Goal: Navigation & Orientation: Find specific page/section

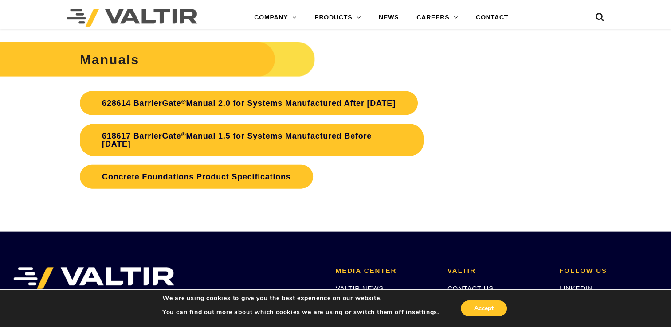
scroll to position [2085, 0]
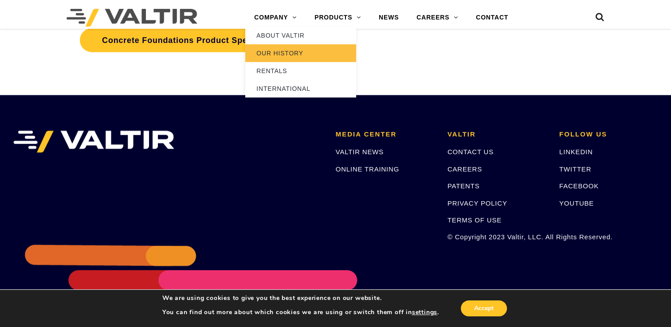
click at [291, 52] on link "OUR HISTORY" at bounding box center [300, 53] width 111 height 18
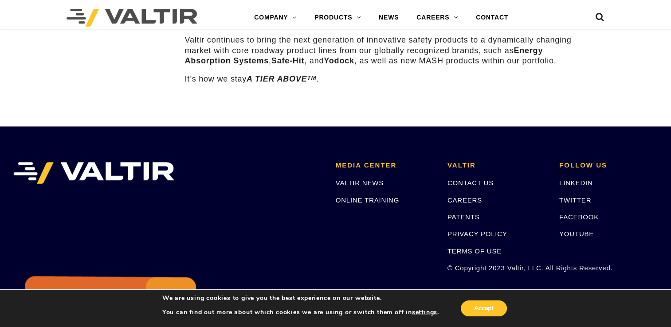
scroll to position [1198, 0]
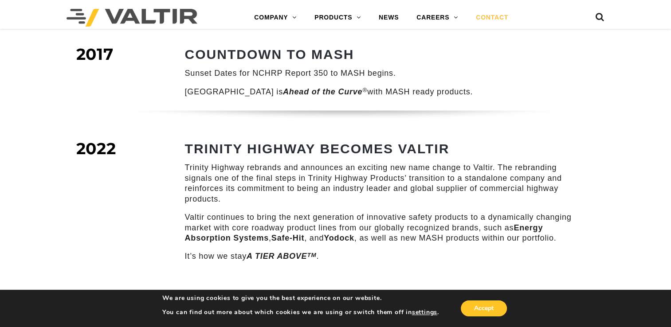
click at [498, 17] on link "CONTACT" at bounding box center [492, 18] width 50 height 18
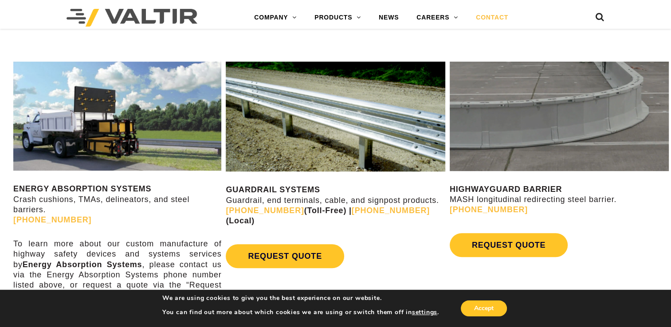
scroll to position [311, 0]
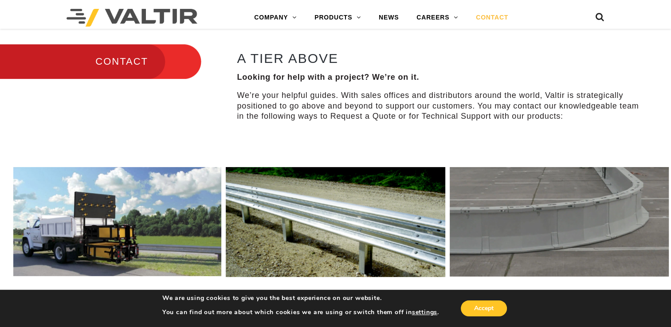
click at [109, 57] on h3 "CONTACT" at bounding box center [100, 61] width 201 height 37
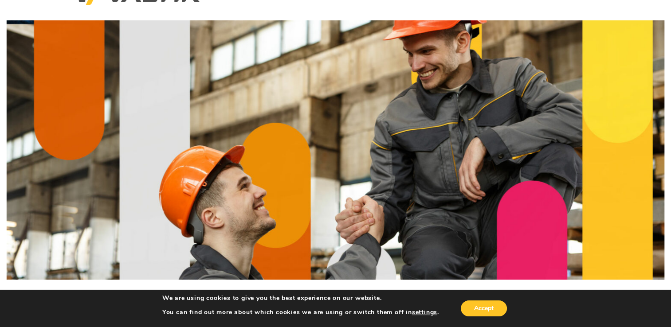
scroll to position [0, 0]
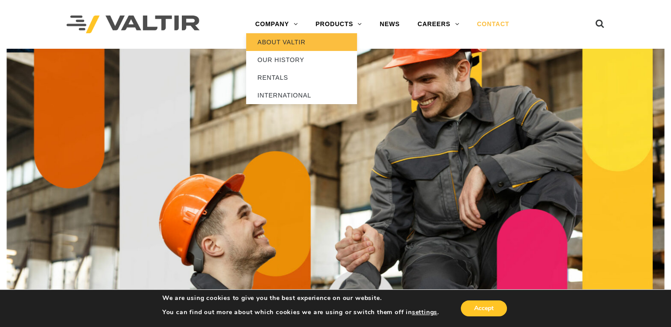
click at [295, 43] on link "ABOUT VALTIR" at bounding box center [301, 42] width 111 height 18
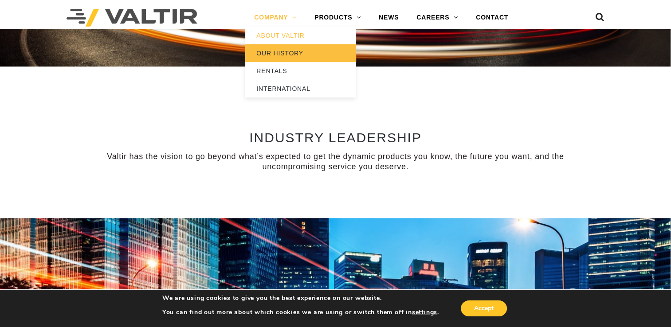
click at [297, 52] on link "OUR HISTORY" at bounding box center [300, 53] width 111 height 18
